Goal: Task Accomplishment & Management: Manage account settings

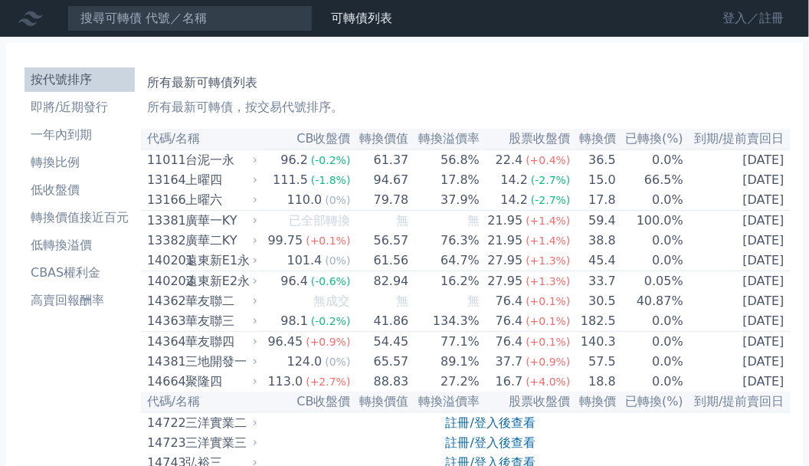
click at [731, 11] on link "登入／註冊" at bounding box center [754, 18] width 86 height 25
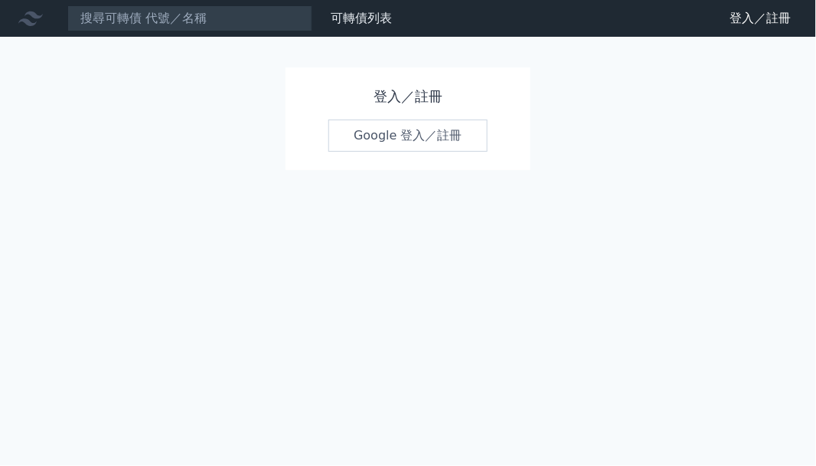
click at [394, 139] on link "Google 登入／註冊" at bounding box center [408, 135] width 159 height 32
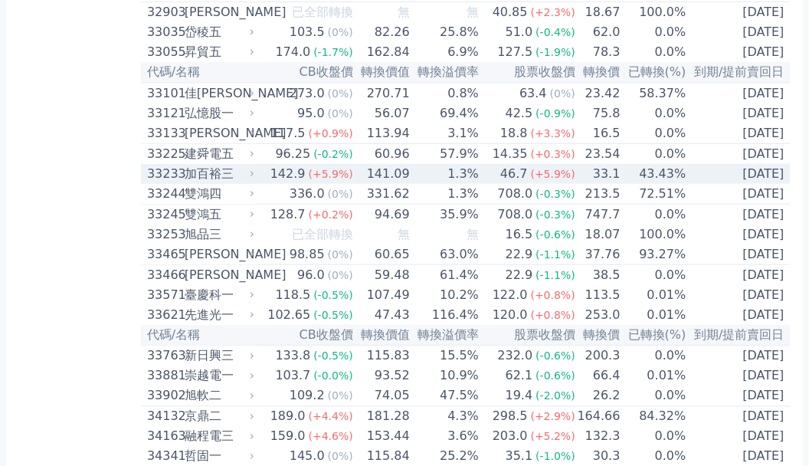
scroll to position [2706, 0]
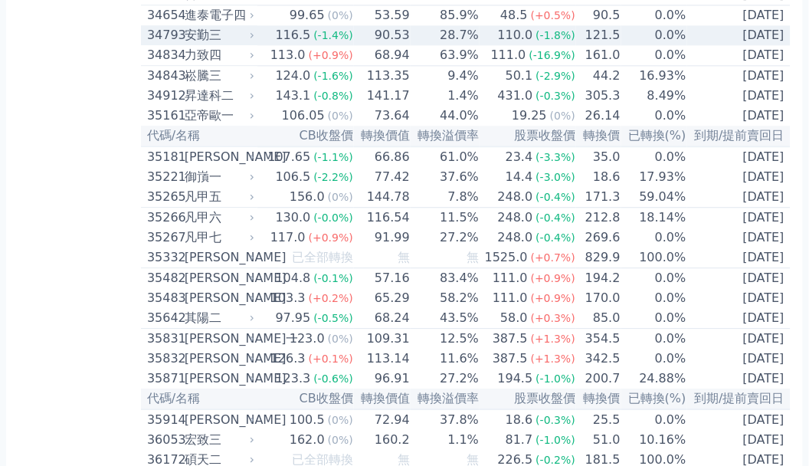
scroll to position [3165, 0]
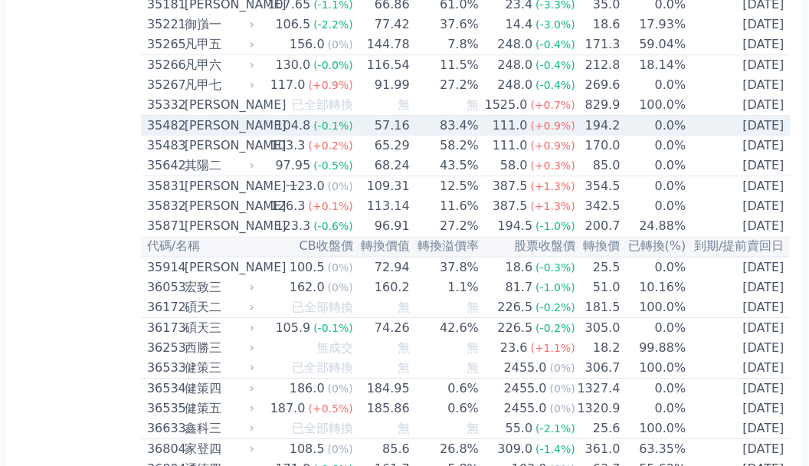
scroll to position [3267, 0]
